Goal: Task Accomplishment & Management: Manage account settings

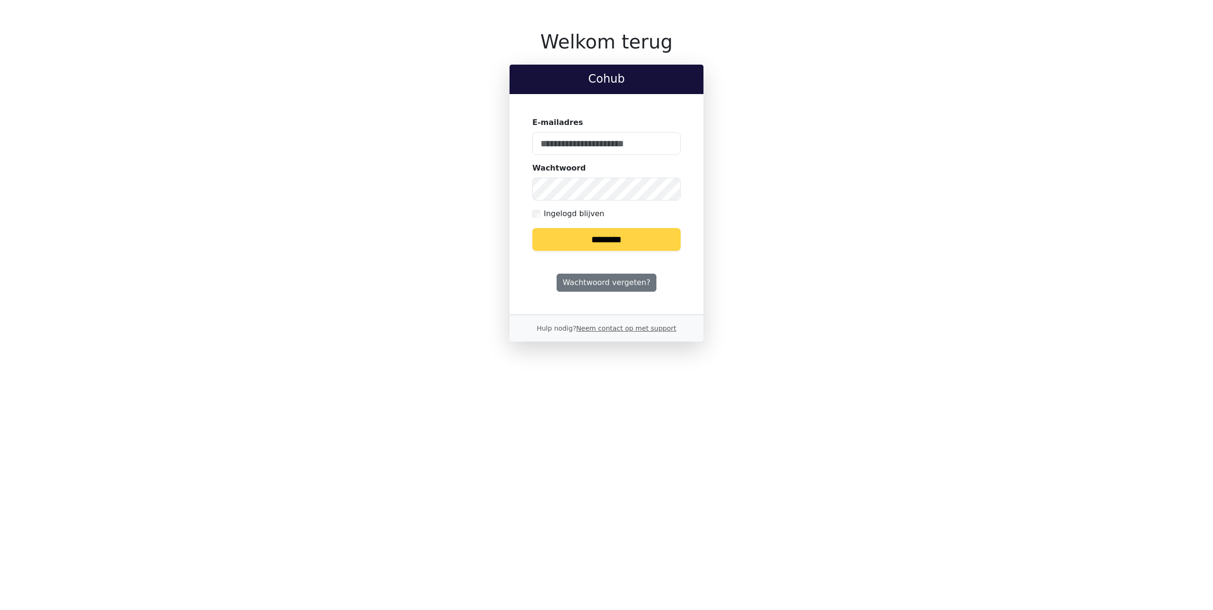
click at [578, 151] on input "E-mailadres" at bounding box center [606, 143] width 148 height 23
click at [665, 144] on keeper-lock "Open Keeper Popup" at bounding box center [667, 142] width 11 height 11
click at [663, 149] on div "E-mailadres" at bounding box center [606, 136] width 148 height 38
click at [667, 141] on keeper-lock "Open Keeper Popup" at bounding box center [667, 142] width 11 height 11
click at [670, 144] on keeper-lock "Open Keeper Popup" at bounding box center [667, 142] width 11 height 11
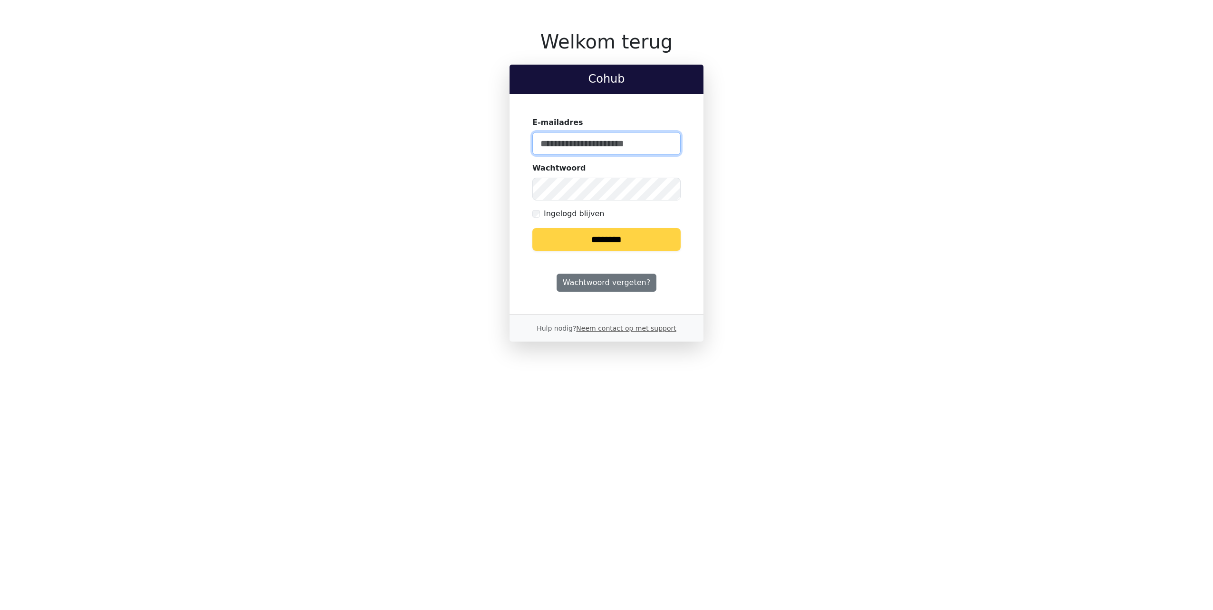
type input "**********"
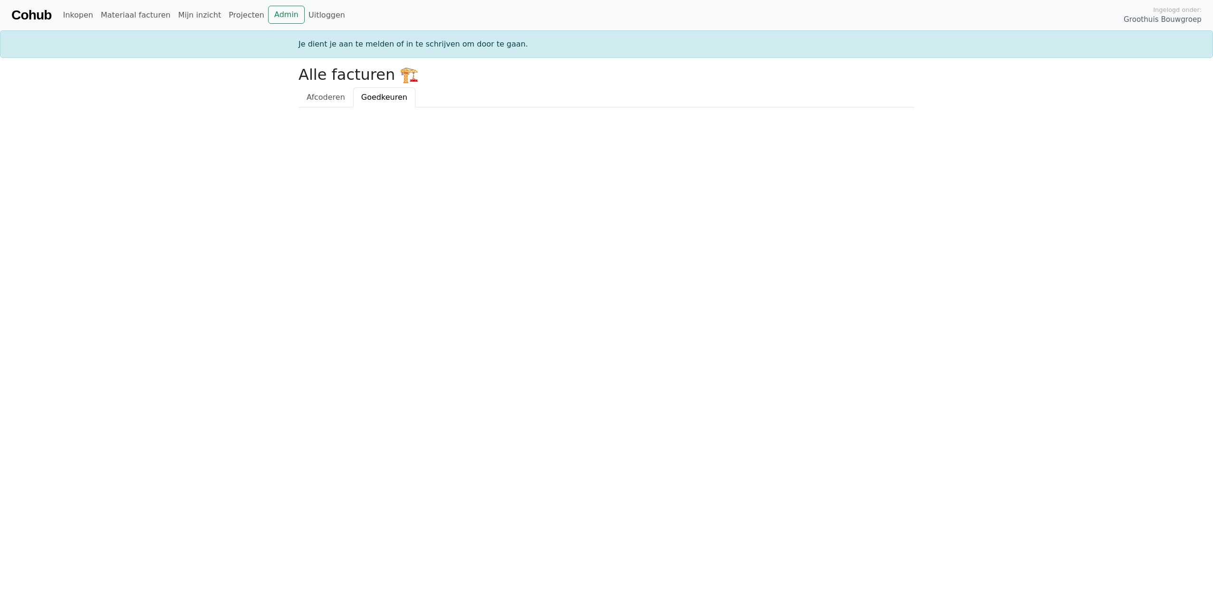
click at [319, 107] on html "Cohub Inkopen Materiaal facturen Mijn inzicht Projecten Admin Uitloggen Ingelog…" at bounding box center [606, 53] width 1213 height 107
click at [327, 102] on link "Afcoderen" at bounding box center [326, 97] width 55 height 20
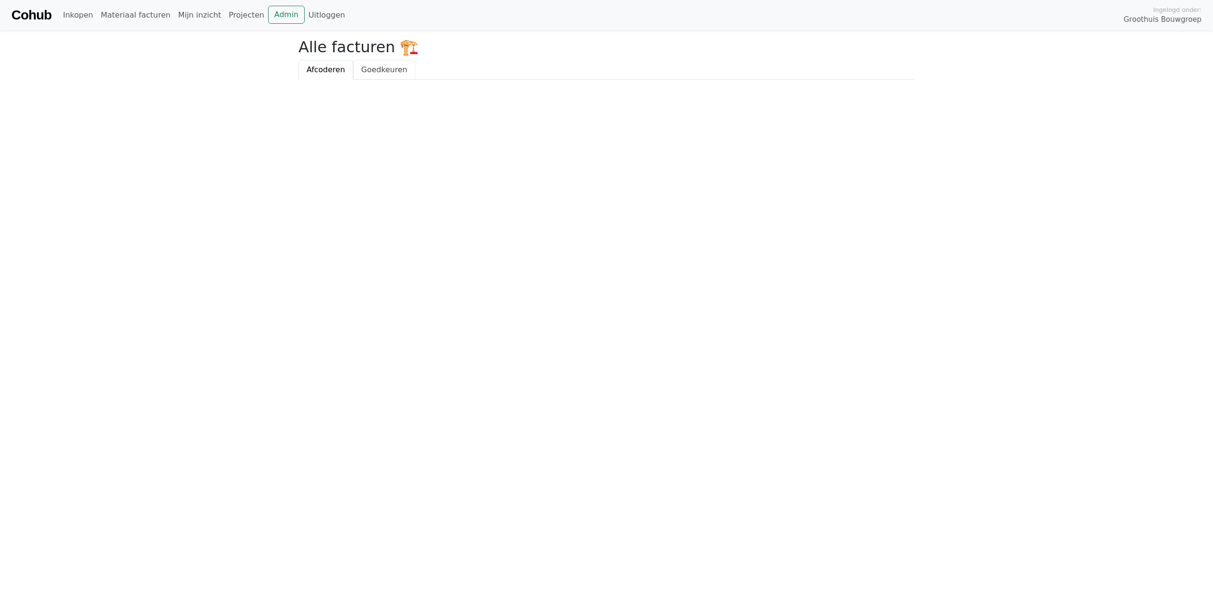
click at [380, 64] on link "Goedkeuren" at bounding box center [384, 70] width 62 height 20
